Goal: Find contact information: Find contact information

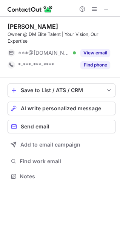
scroll to position [171, 120]
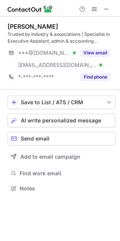
scroll to position [183, 120]
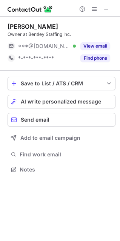
scroll to position [164, 120]
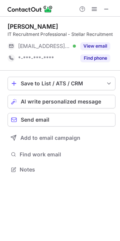
scroll to position [164, 120]
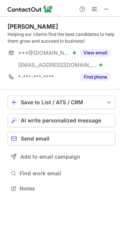
scroll to position [183, 120]
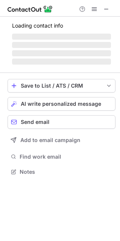
scroll to position [166, 120]
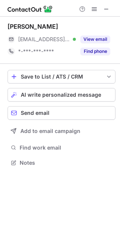
scroll to position [157, 120]
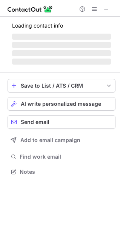
scroll to position [3, 3]
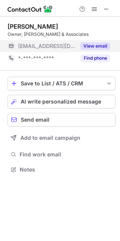
click at [48, 48] on span "[EMAIL_ADDRESS][DOMAIN_NAME]" at bounding box center [47, 46] width 58 height 7
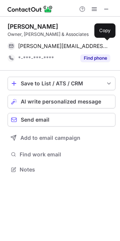
click at [48, 48] on span "dennis@caseyassociates.com" at bounding box center [64, 46] width 92 height 7
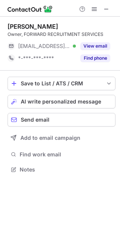
scroll to position [164, 120]
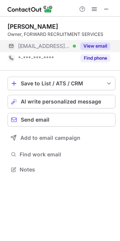
click at [31, 46] on span "[EMAIL_ADDRESS][DOMAIN_NAME]" at bounding box center [44, 46] width 52 height 7
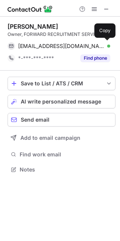
click at [31, 46] on span "[EMAIL_ADDRESS][DOMAIN_NAME]" at bounding box center [61, 46] width 87 height 7
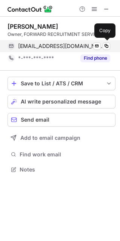
click at [25, 44] on span "[EMAIL_ADDRESS][DOMAIN_NAME]" at bounding box center [61, 46] width 87 height 7
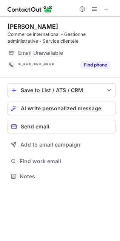
scroll to position [171, 120]
